Goal: Check status: Check status

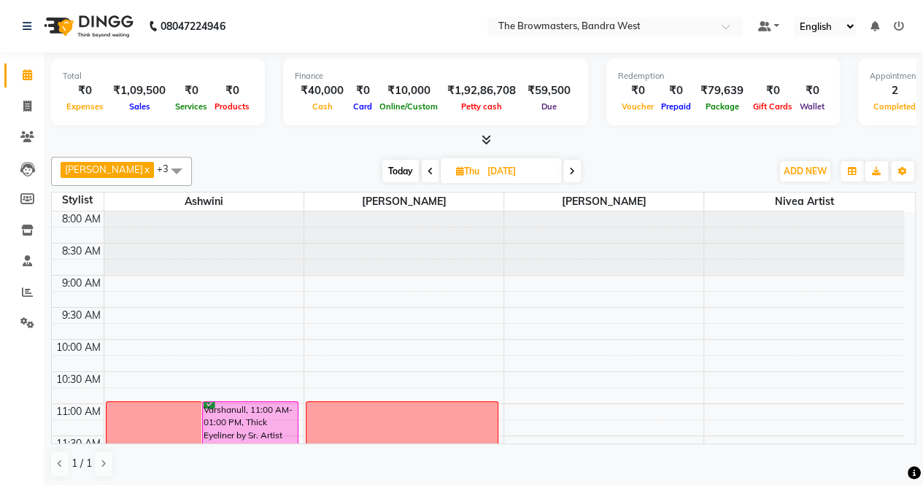
scroll to position [165, 0]
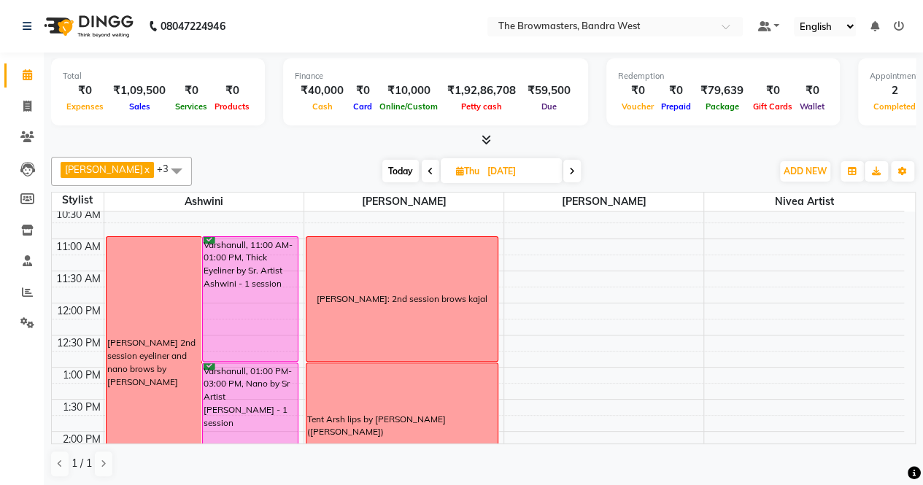
click at [406, 171] on span "Today" at bounding box center [400, 171] width 36 height 23
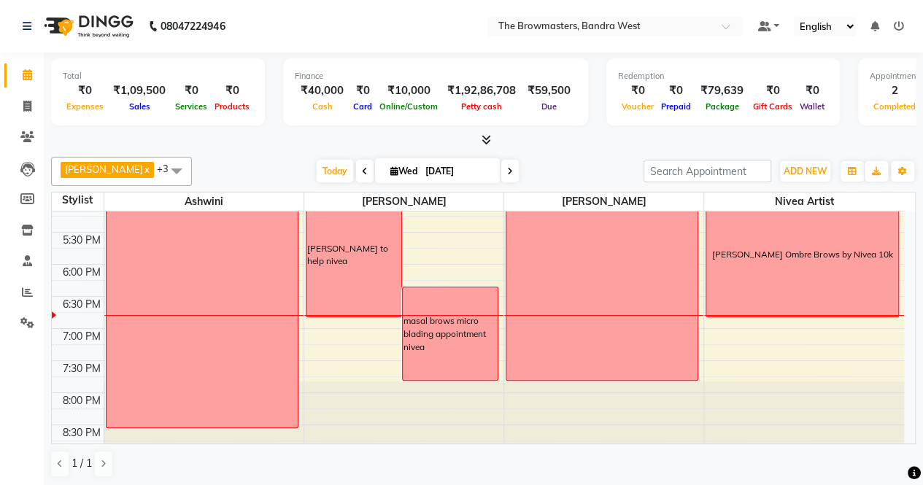
scroll to position [559, 0]
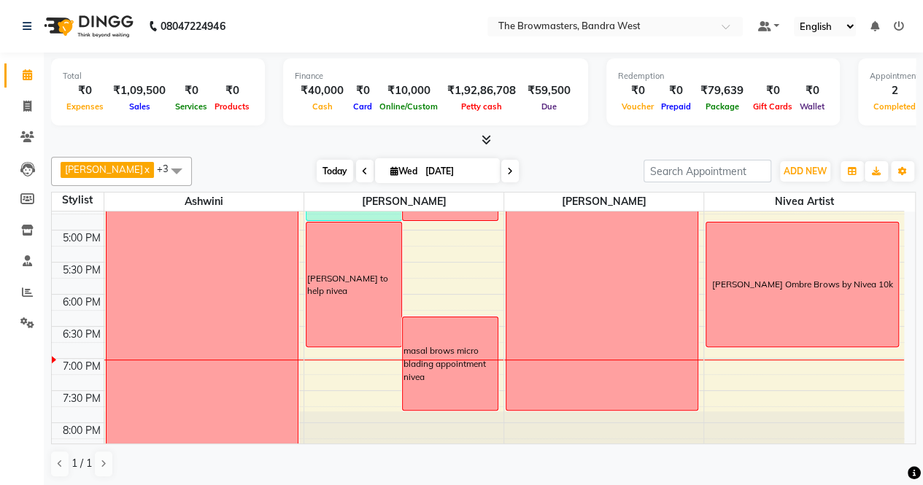
click at [340, 165] on span "Today" at bounding box center [335, 171] width 36 height 23
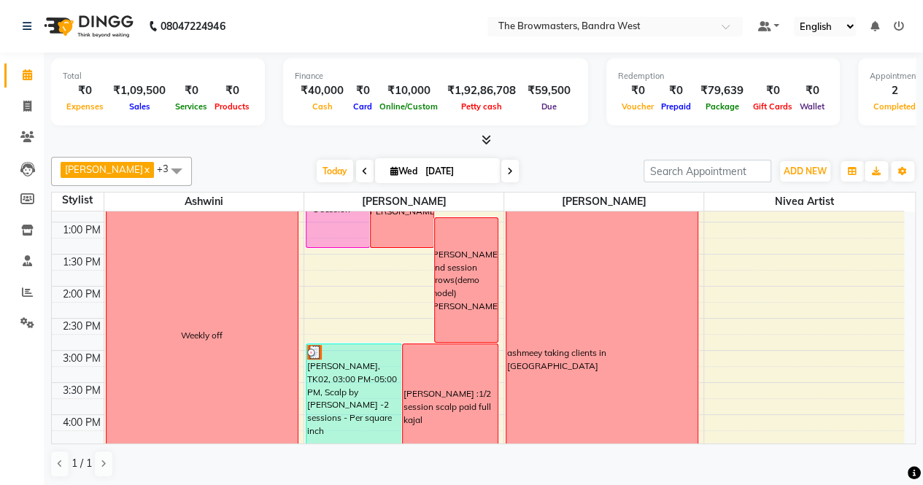
scroll to position [445, 0]
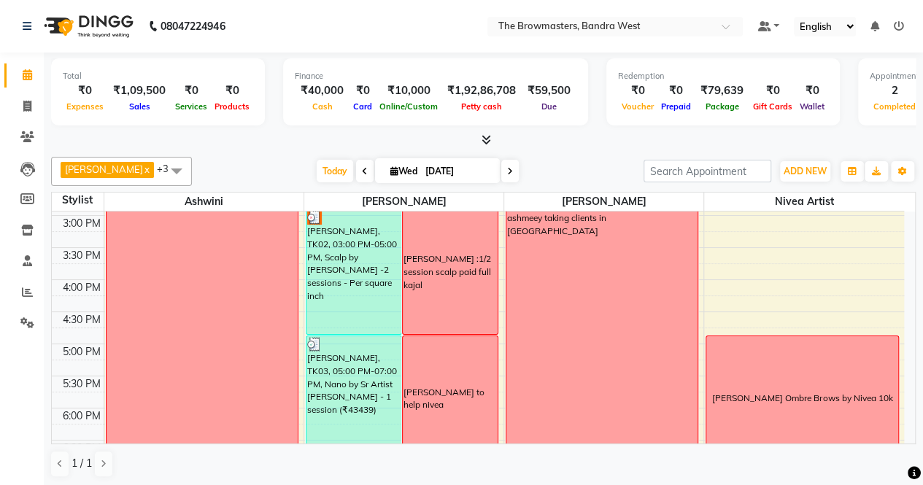
click at [516, 169] on span at bounding box center [510, 171] width 18 height 23
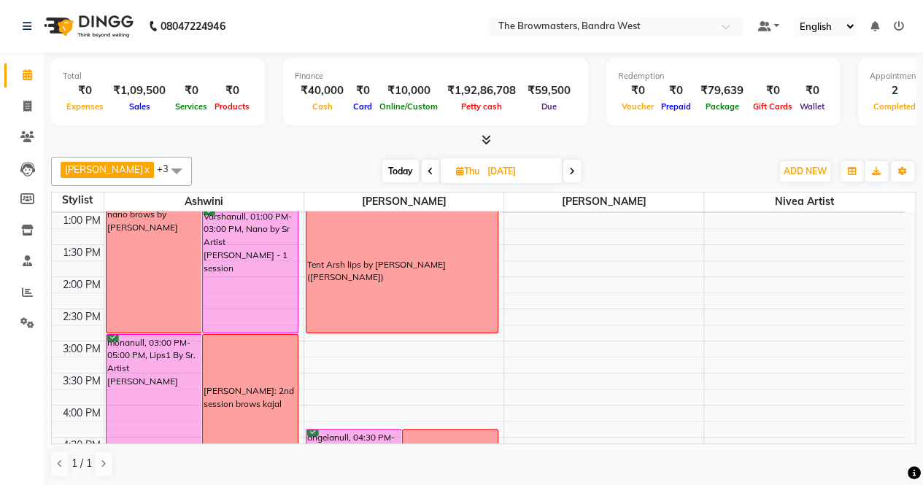
scroll to position [321, 0]
click at [569, 167] on span at bounding box center [572, 171] width 18 height 23
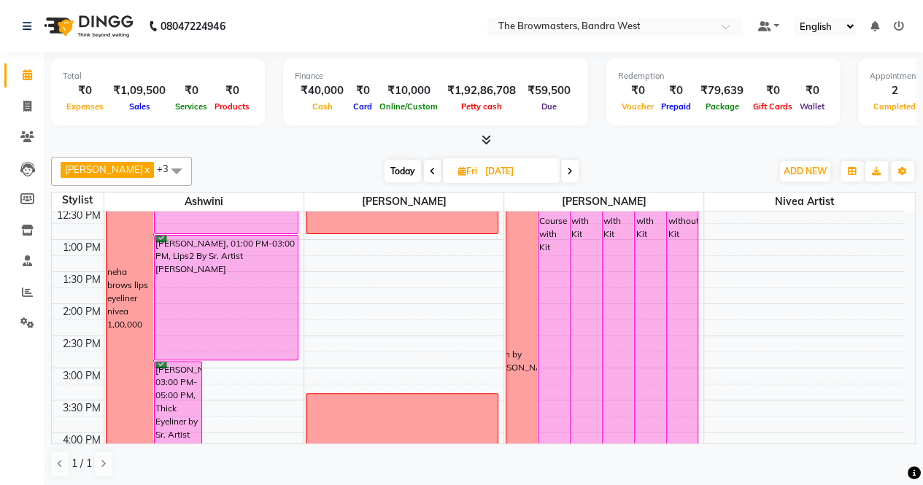
scroll to position [290, 0]
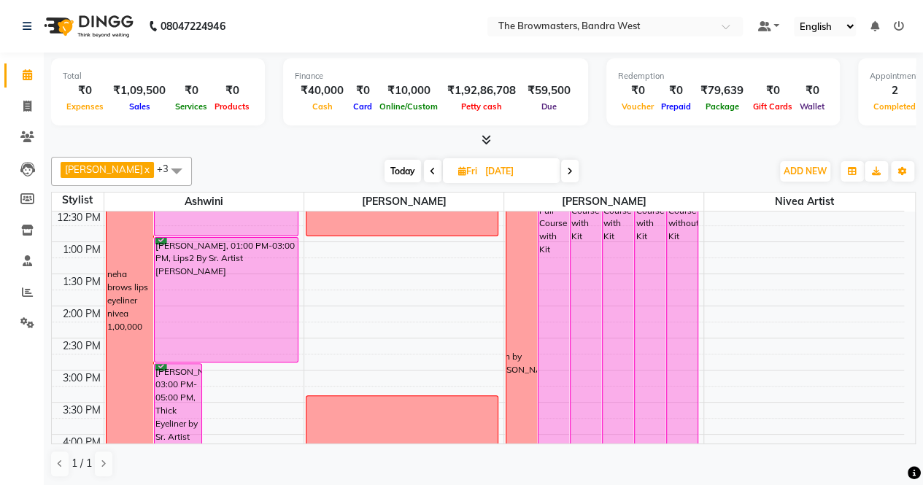
click at [420, 167] on span "Today" at bounding box center [402, 171] width 36 height 23
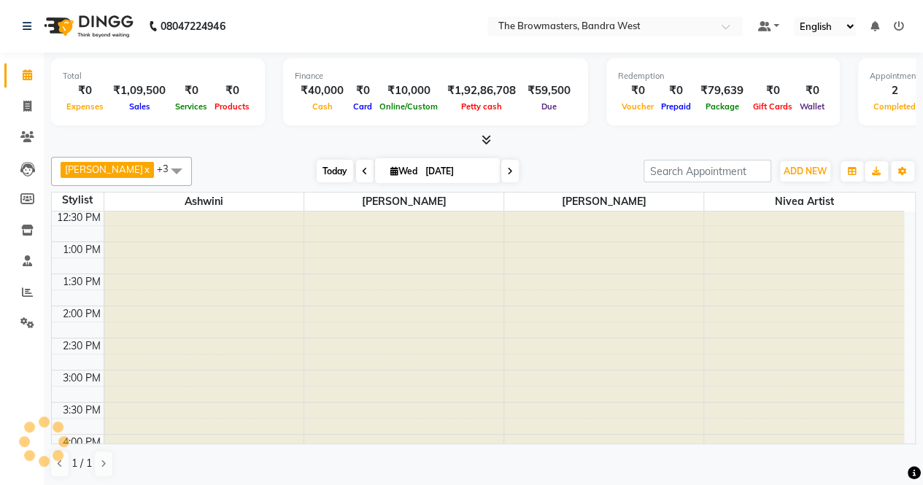
scroll to position [589, 0]
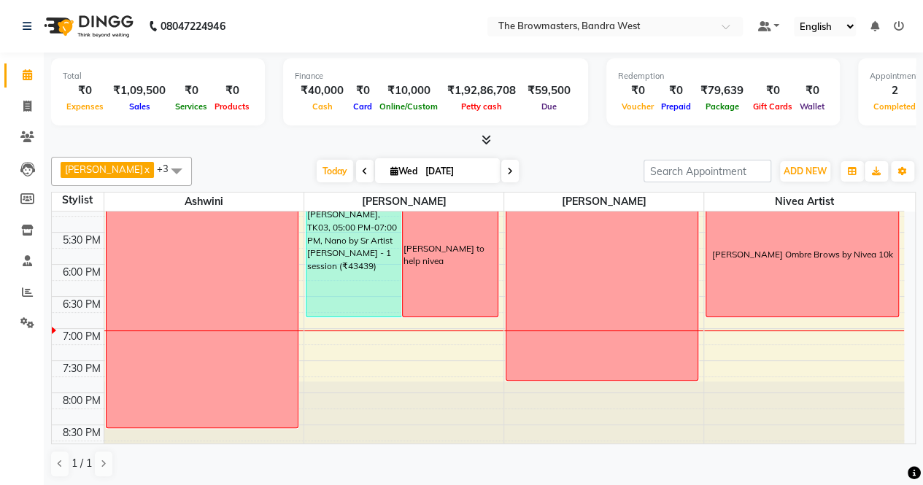
click at [515, 174] on span at bounding box center [510, 171] width 18 height 23
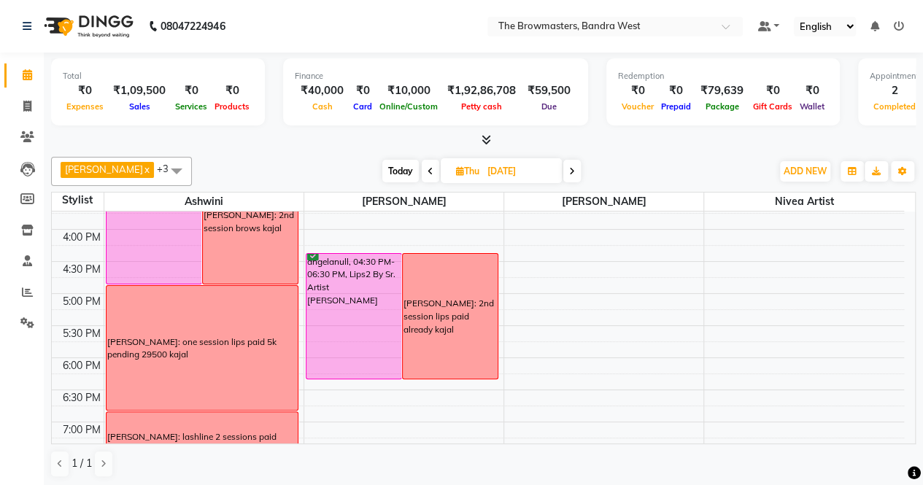
scroll to position [493, 0]
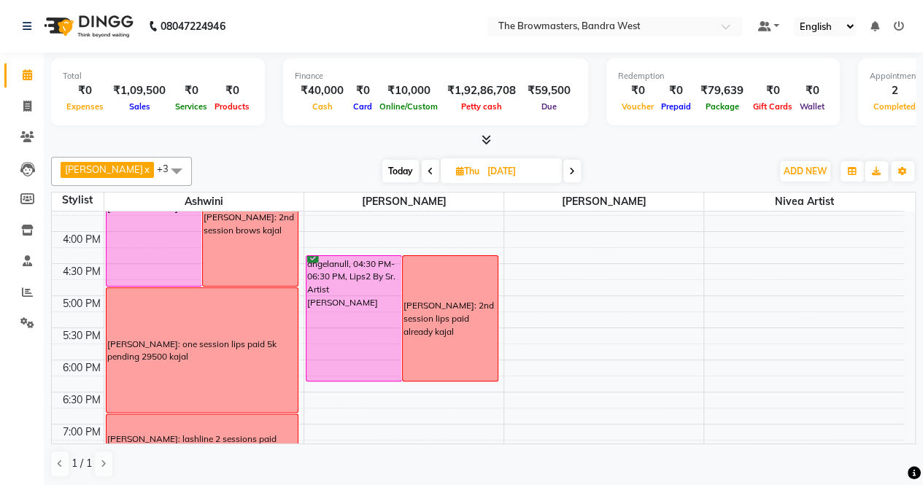
click at [570, 179] on span at bounding box center [572, 171] width 18 height 23
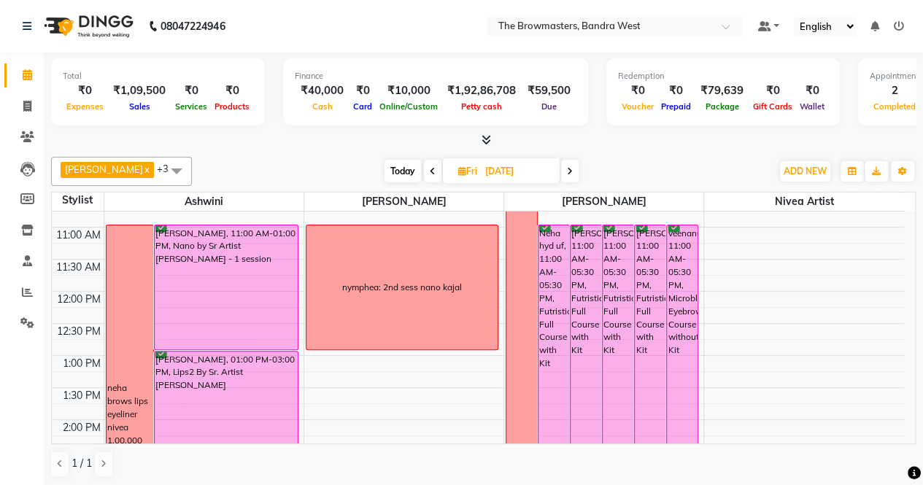
scroll to position [152, 0]
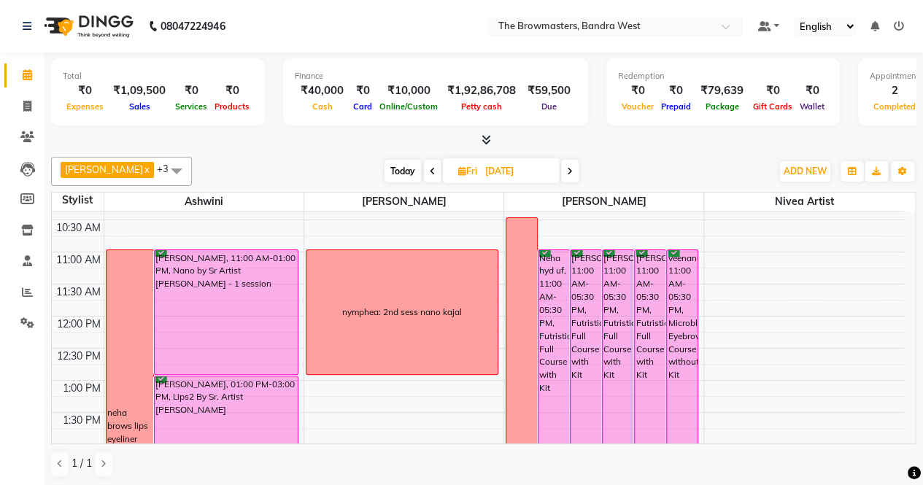
click at [408, 170] on span "Today" at bounding box center [402, 171] width 36 height 23
type input "[DATE]"
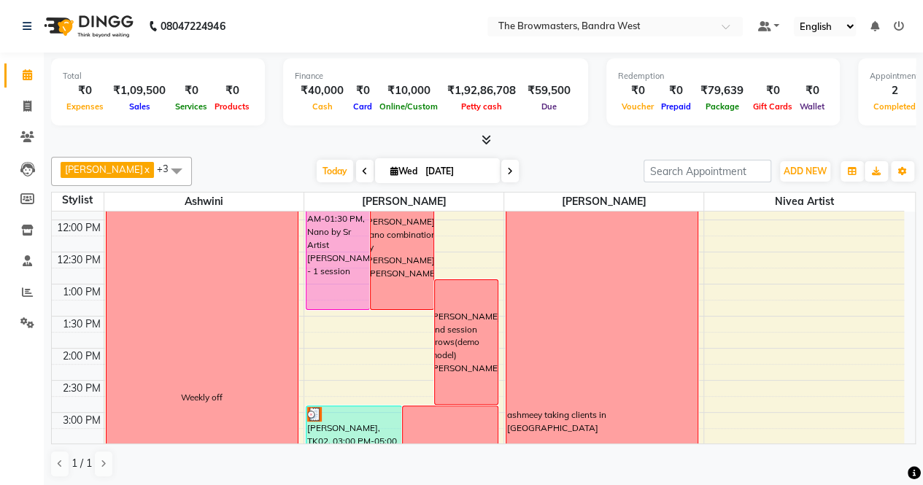
scroll to position [223, 0]
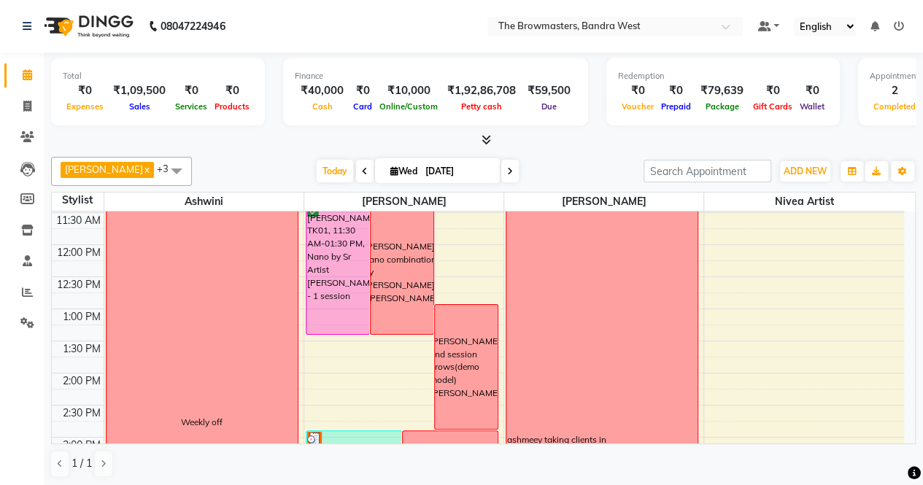
click at [467, 174] on input "[DATE]" at bounding box center [457, 171] width 73 height 22
select select "9"
select select "2025"
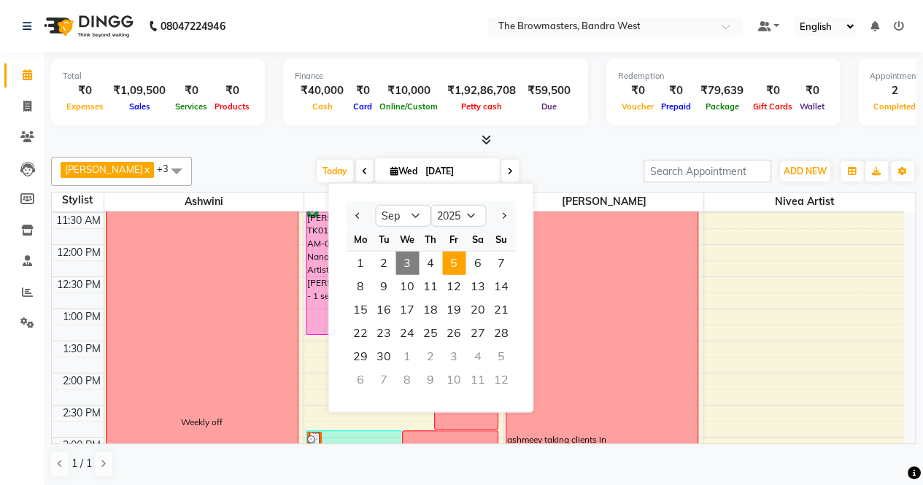
click at [454, 256] on span "5" at bounding box center [453, 263] width 23 height 23
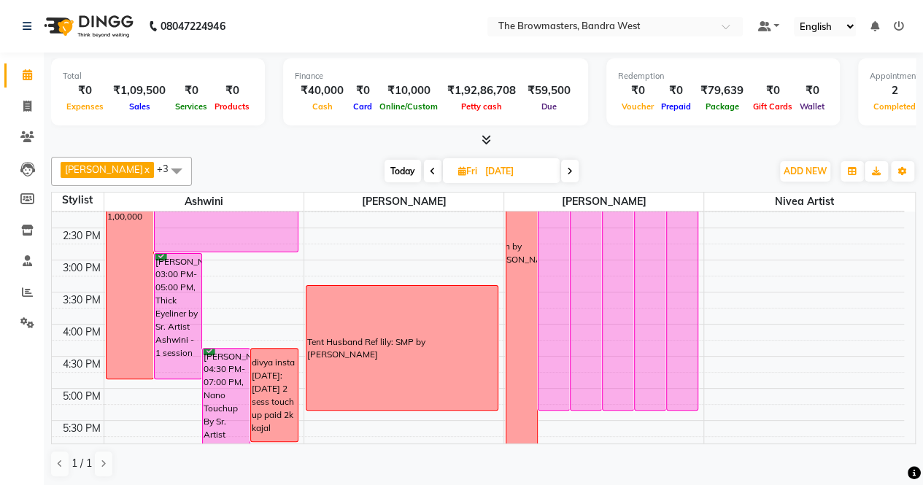
scroll to position [403, 0]
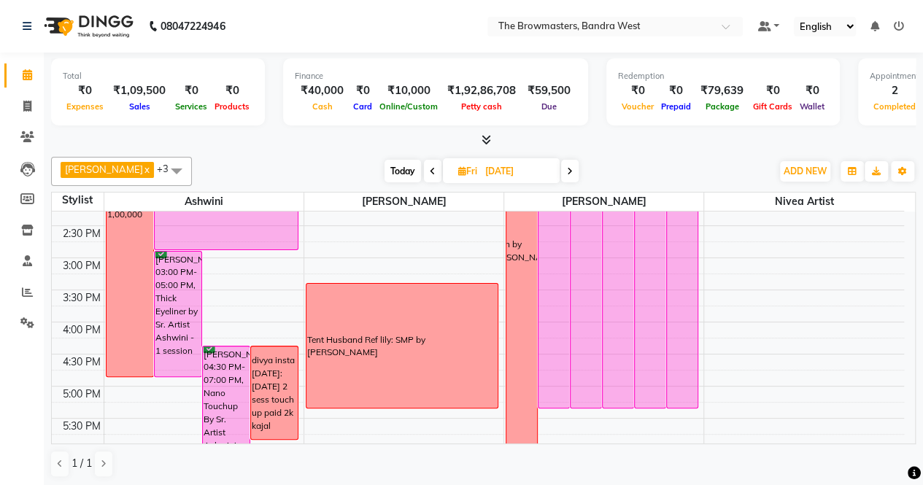
click at [578, 163] on span at bounding box center [570, 171] width 18 height 23
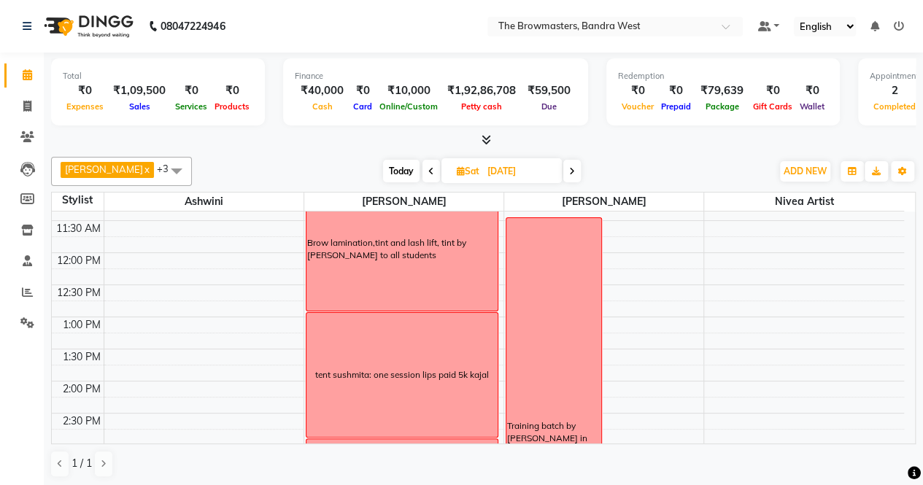
scroll to position [229, 0]
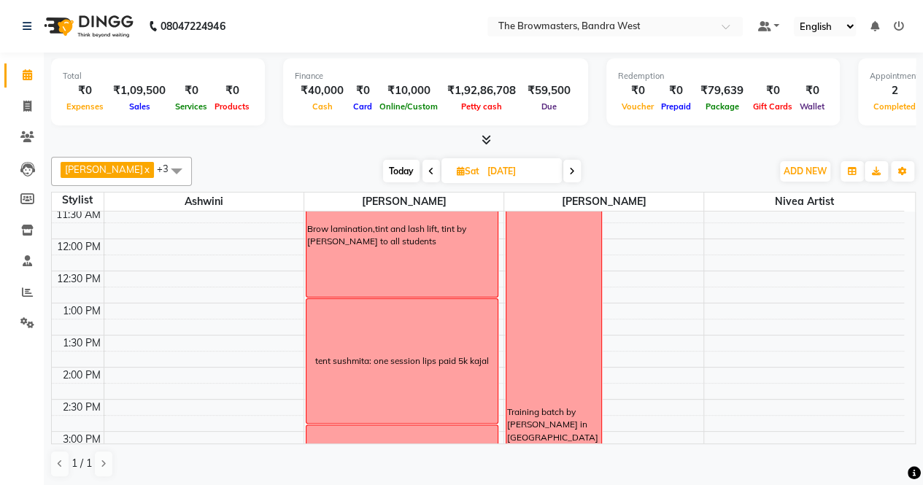
click at [582, 162] on div "[DATE] [DATE]" at bounding box center [482, 171] width 201 height 22
click at [581, 166] on span at bounding box center [572, 171] width 18 height 23
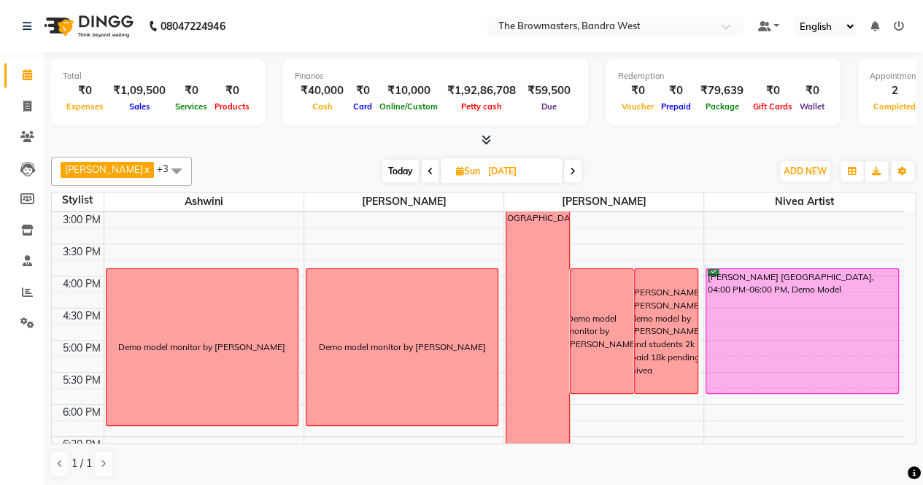
scroll to position [492, 0]
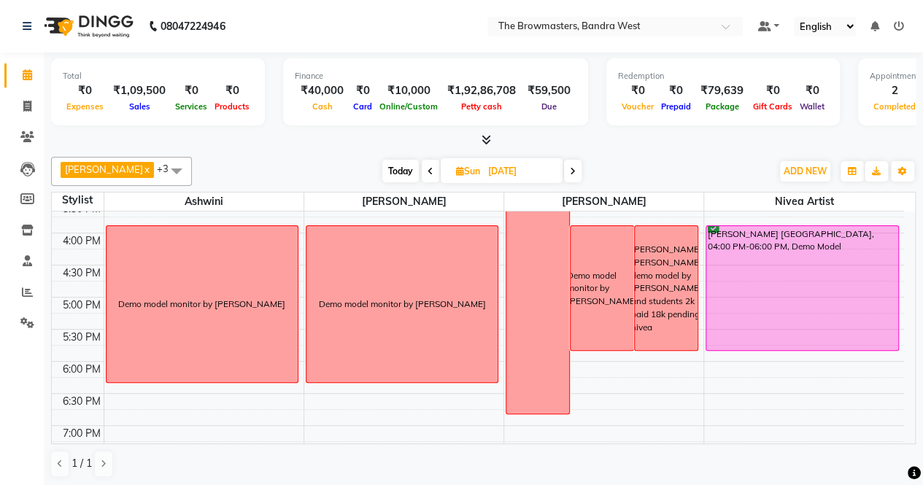
click at [406, 173] on span "Today" at bounding box center [400, 171] width 36 height 23
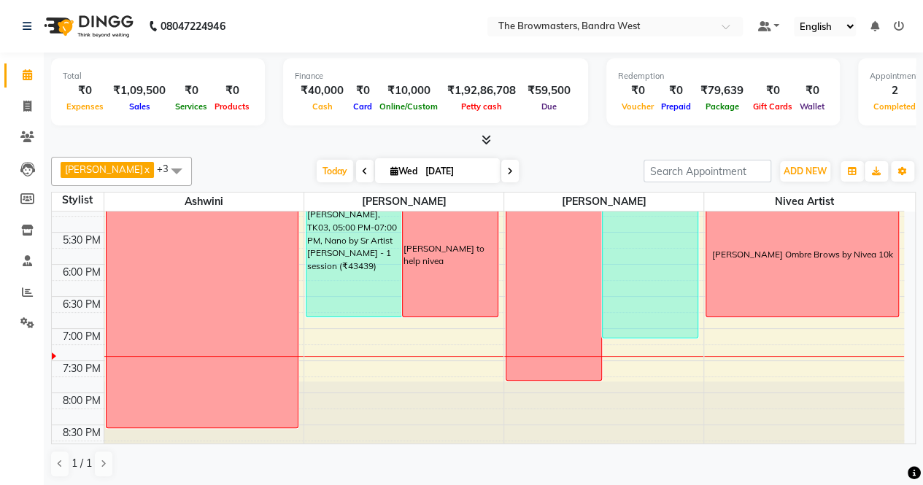
click at [509, 174] on icon at bounding box center [510, 171] width 6 height 9
type input "[DATE]"
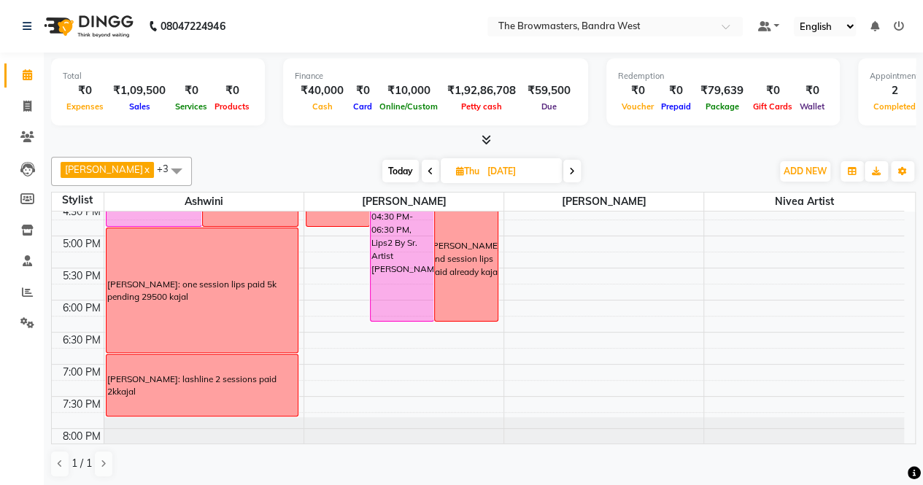
scroll to position [562, 0]
